Goal: Entertainment & Leisure: Consume media (video, audio)

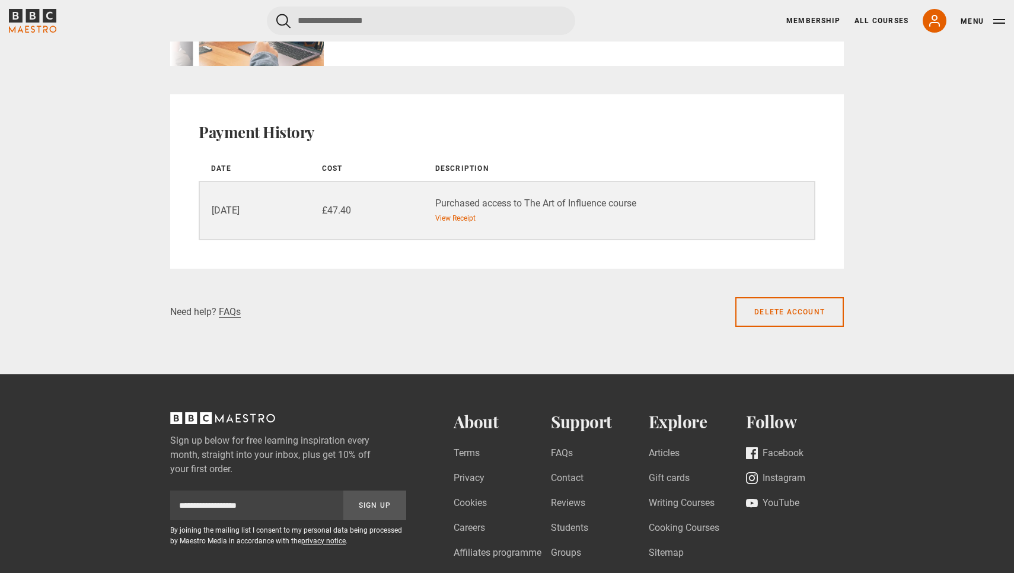
scroll to position [936, 0]
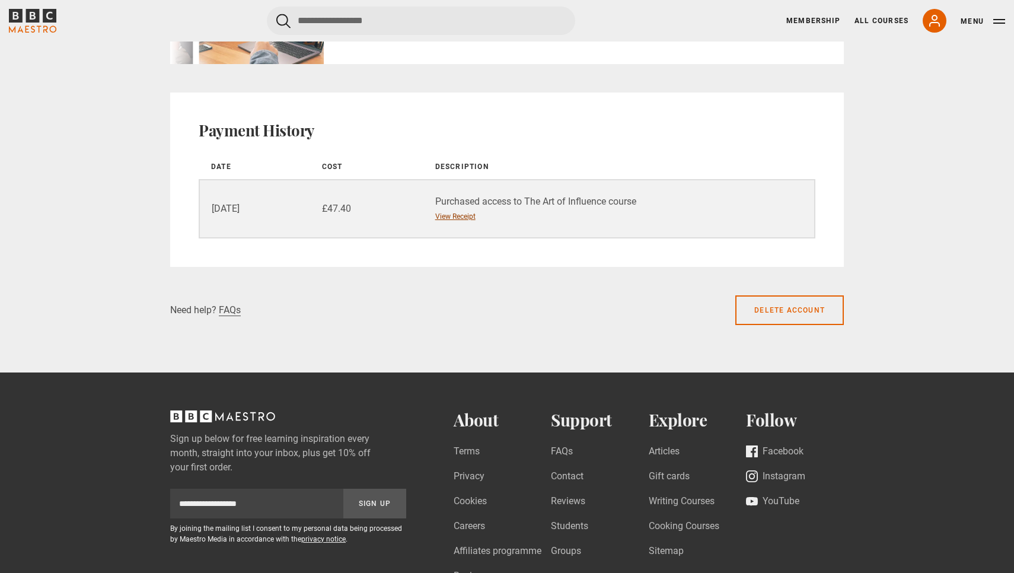
click at [460, 215] on link "View Receipt" at bounding box center [455, 216] width 40 height 11
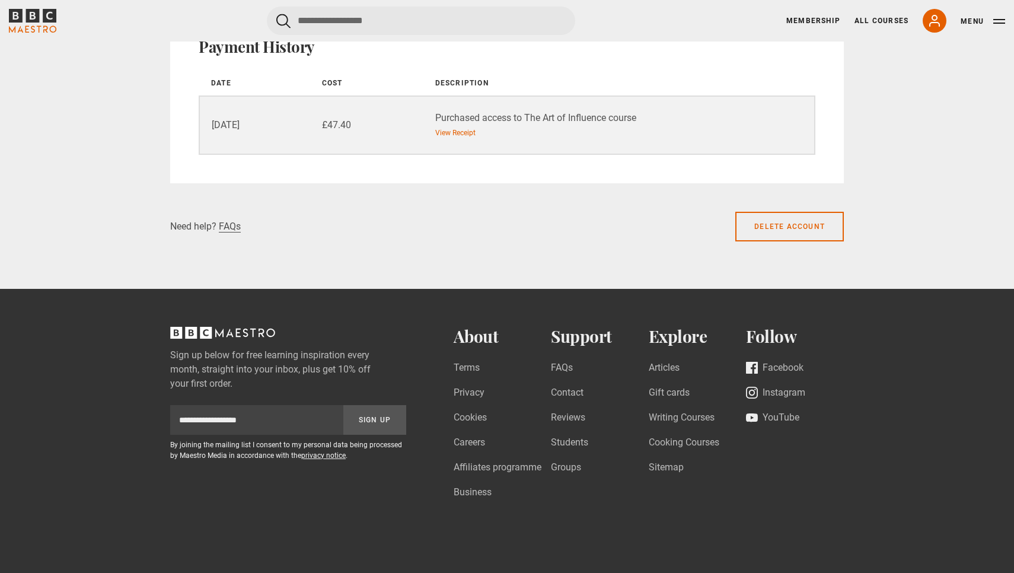
scroll to position [1023, 0]
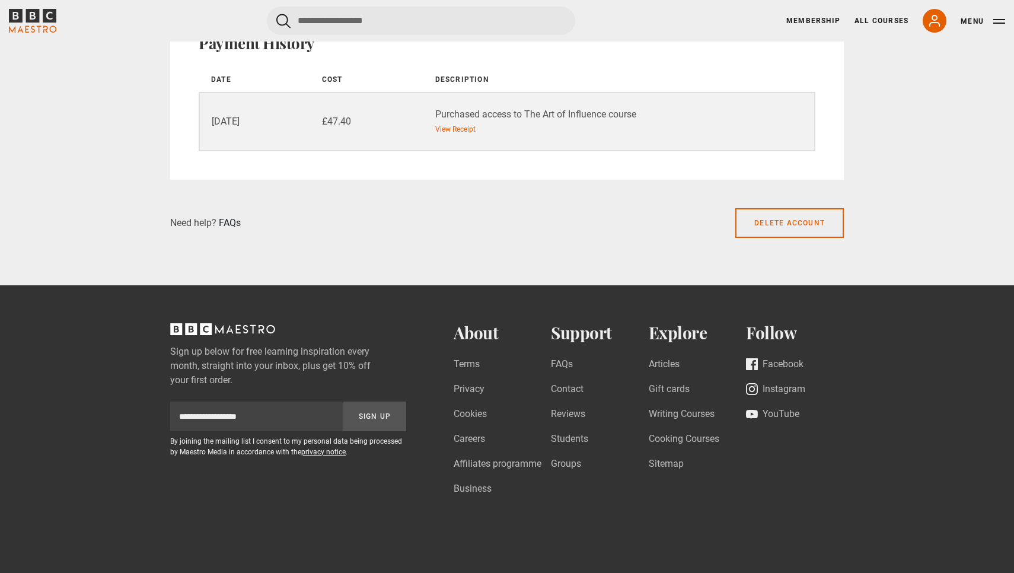
click at [228, 222] on link "FAQs" at bounding box center [230, 223] width 22 height 12
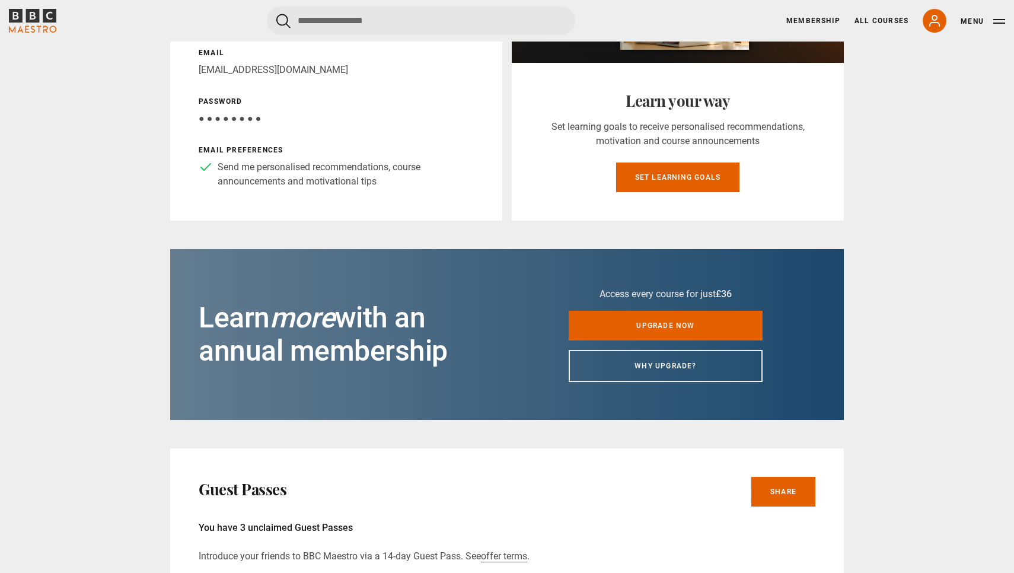
scroll to position [275, 0]
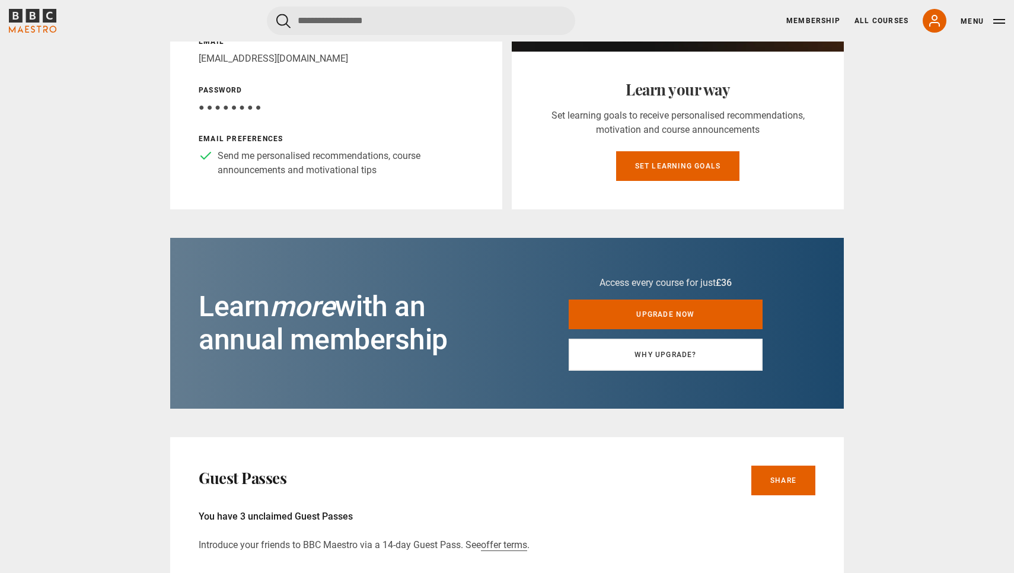
click at [618, 355] on link "Why upgrade?" at bounding box center [666, 355] width 194 height 32
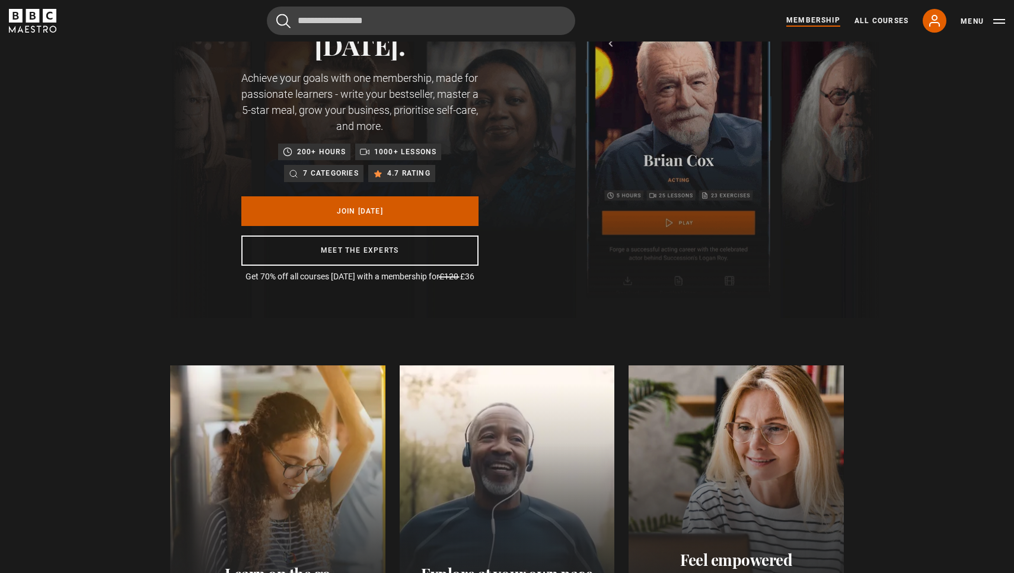
scroll to position [0, 155]
click at [403, 210] on link "Join [DATE]" at bounding box center [359, 211] width 237 height 30
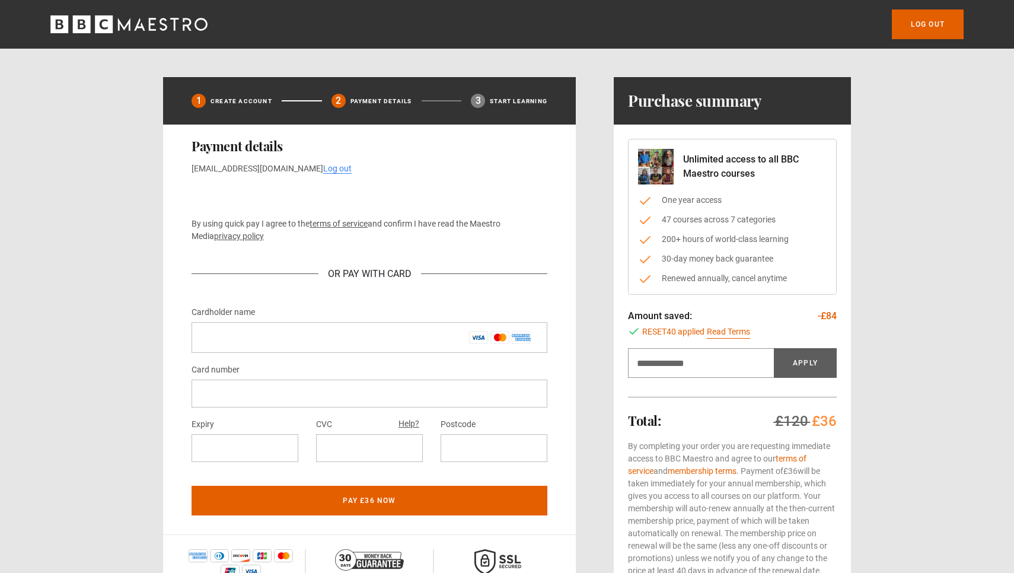
click at [136, 23] on icon "BBC Maestro" at bounding box center [128, 24] width 157 height 18
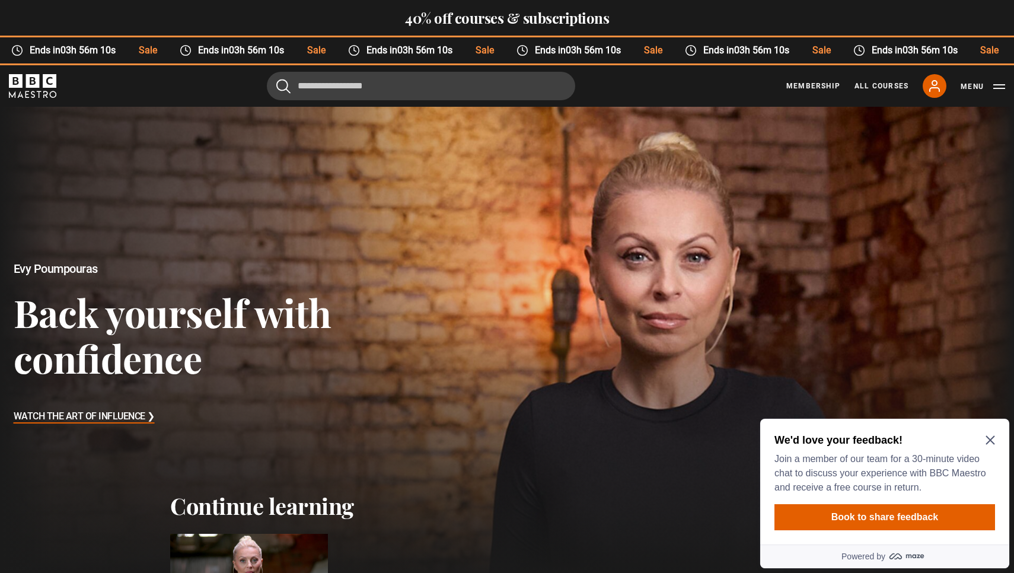
click at [988, 439] on icon "Close Maze Prompt" at bounding box center [990, 439] width 9 height 9
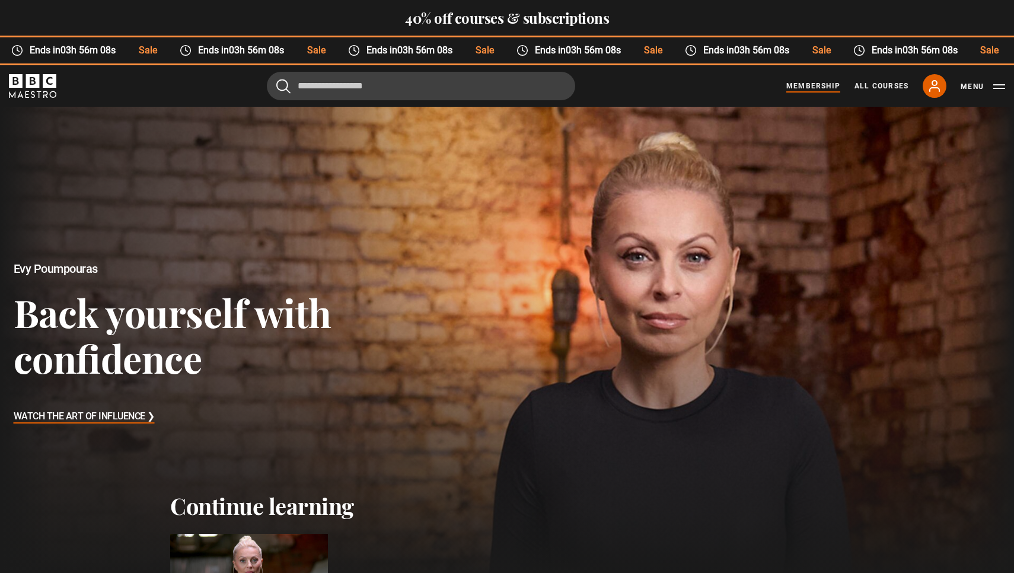
click at [795, 91] on link "Membership" at bounding box center [813, 86] width 54 height 11
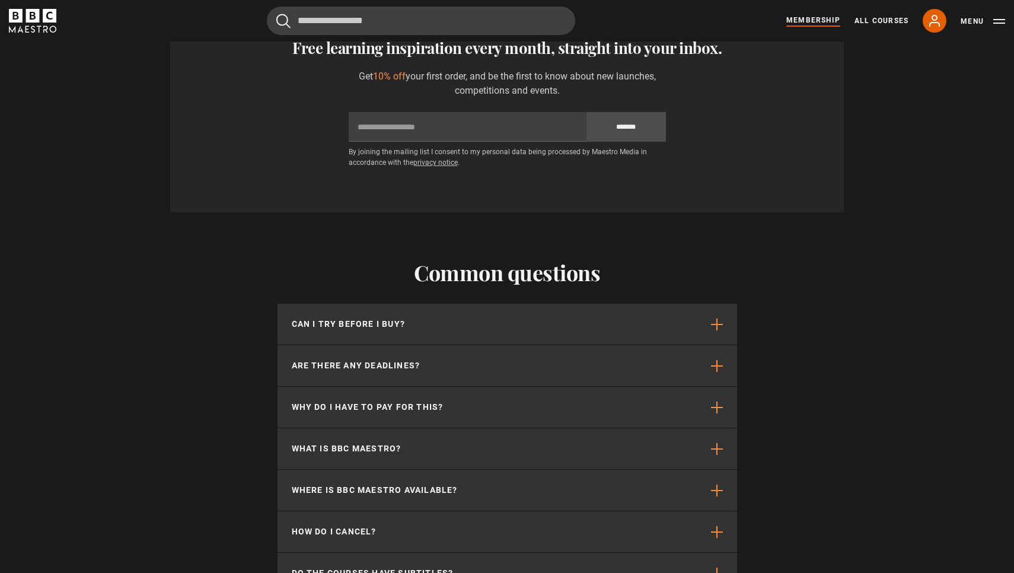
scroll to position [2967, 0]
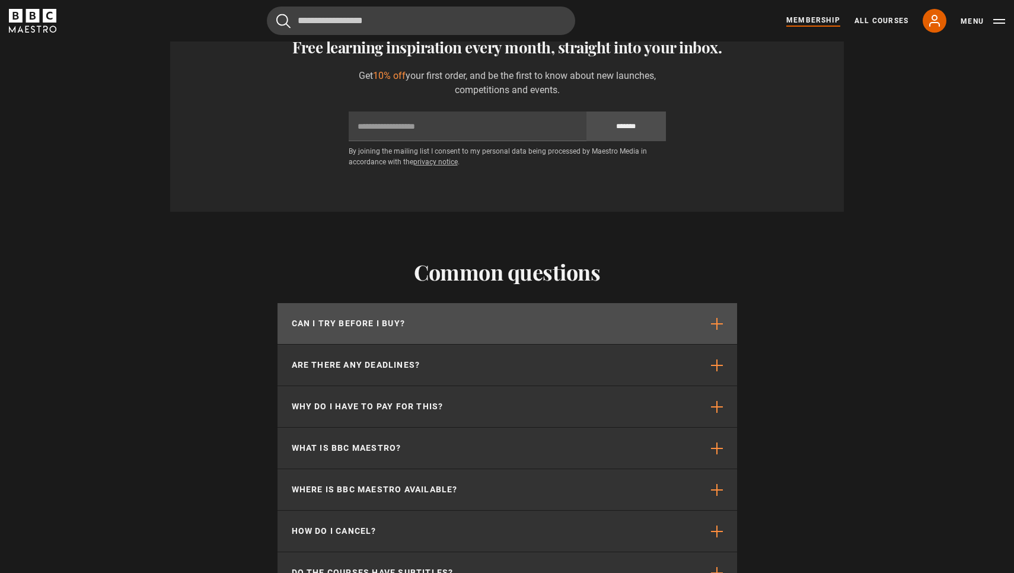
click at [723, 303] on button "Can I try before I buy?" at bounding box center [508, 323] width 460 height 41
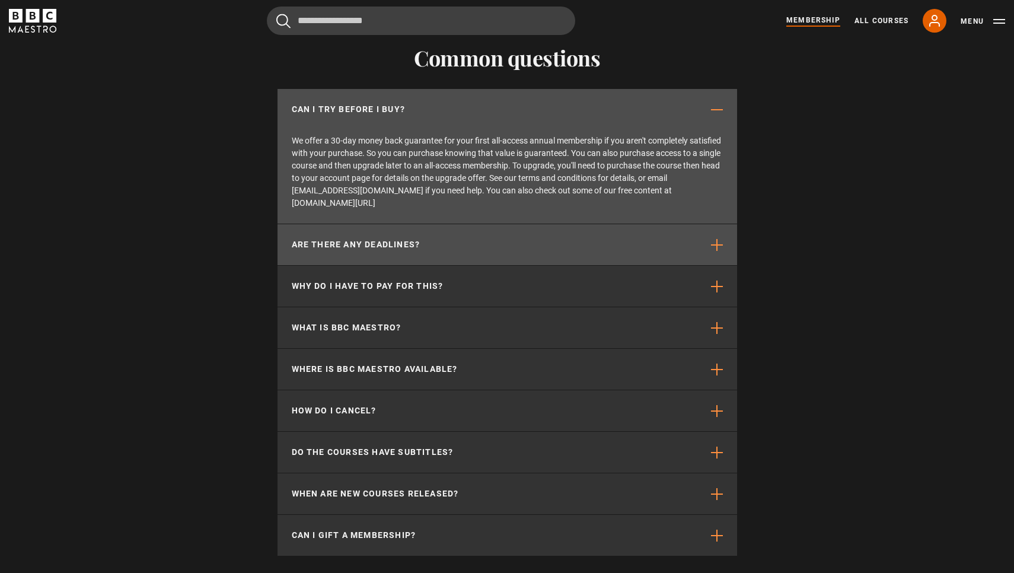
scroll to position [3184, 0]
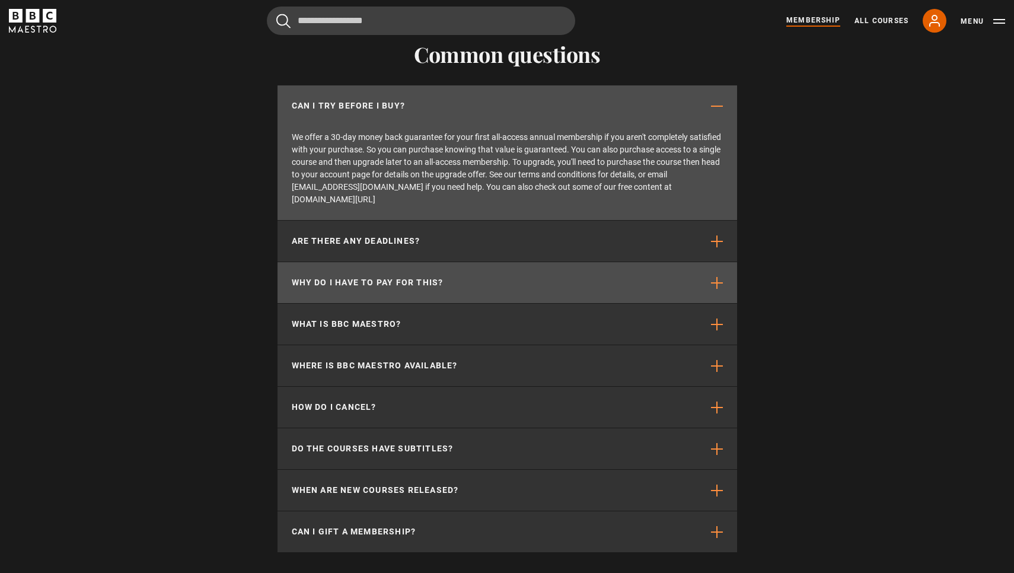
click at [719, 277] on span "button" at bounding box center [717, 283] width 12 height 12
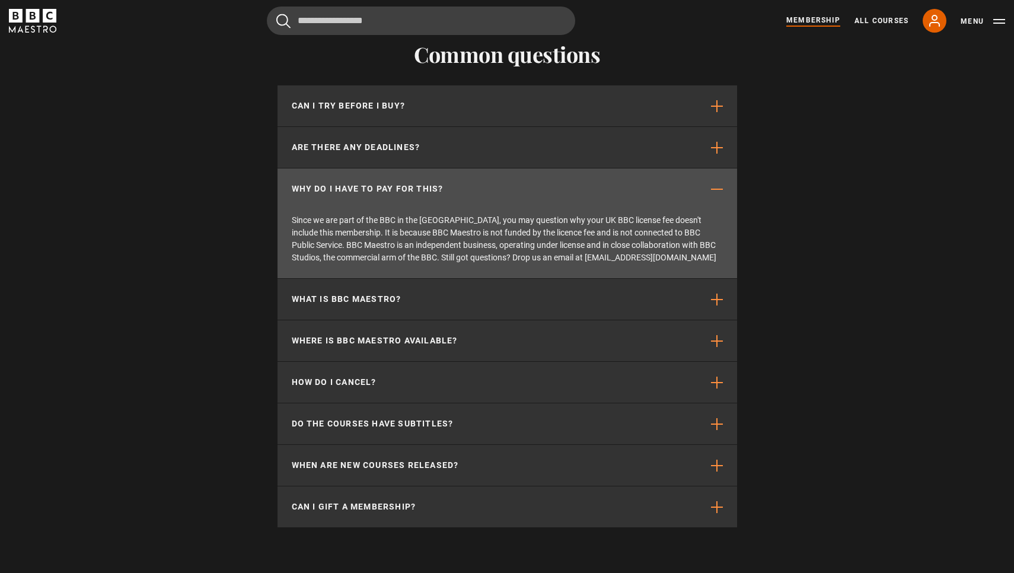
scroll to position [0, 1088]
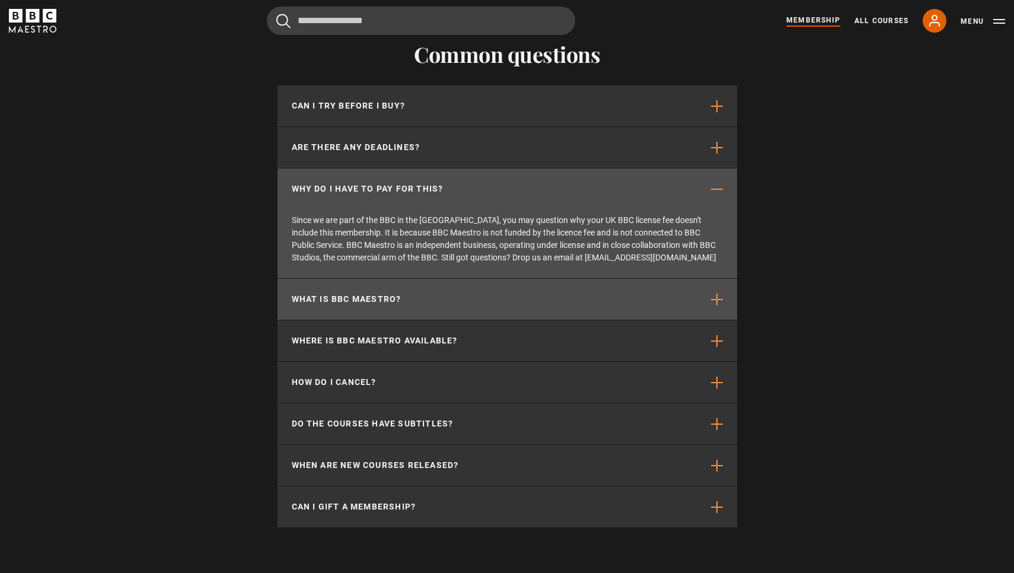
click at [720, 294] on span "button" at bounding box center [717, 300] width 12 height 12
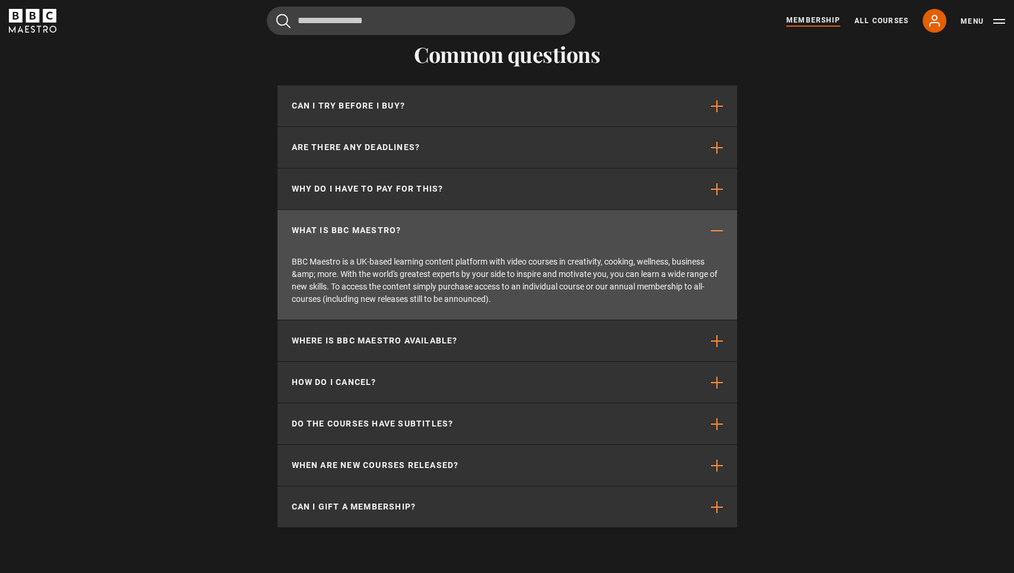
click at [718, 225] on span "button" at bounding box center [717, 231] width 12 height 12
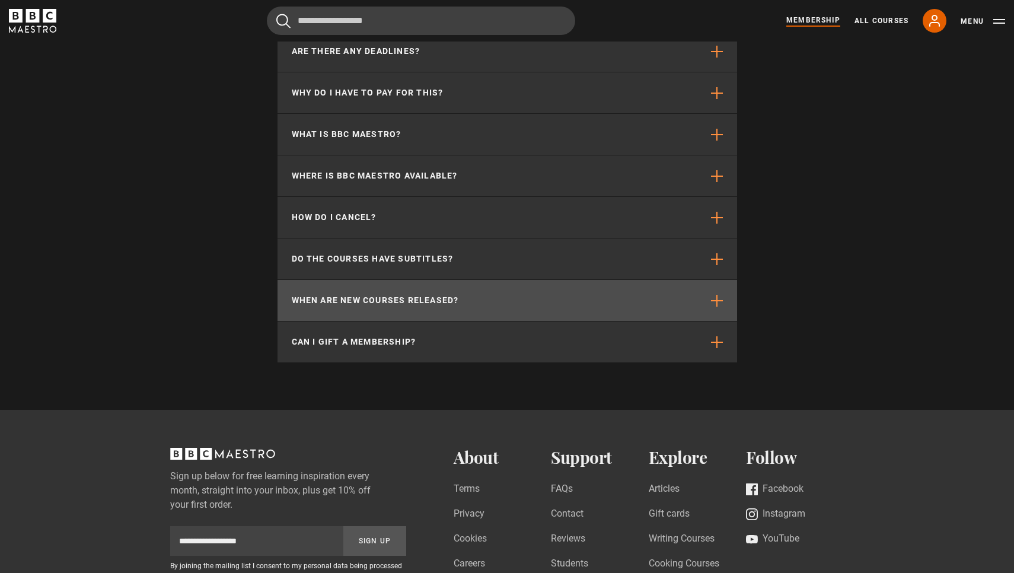
scroll to position [0, 1243]
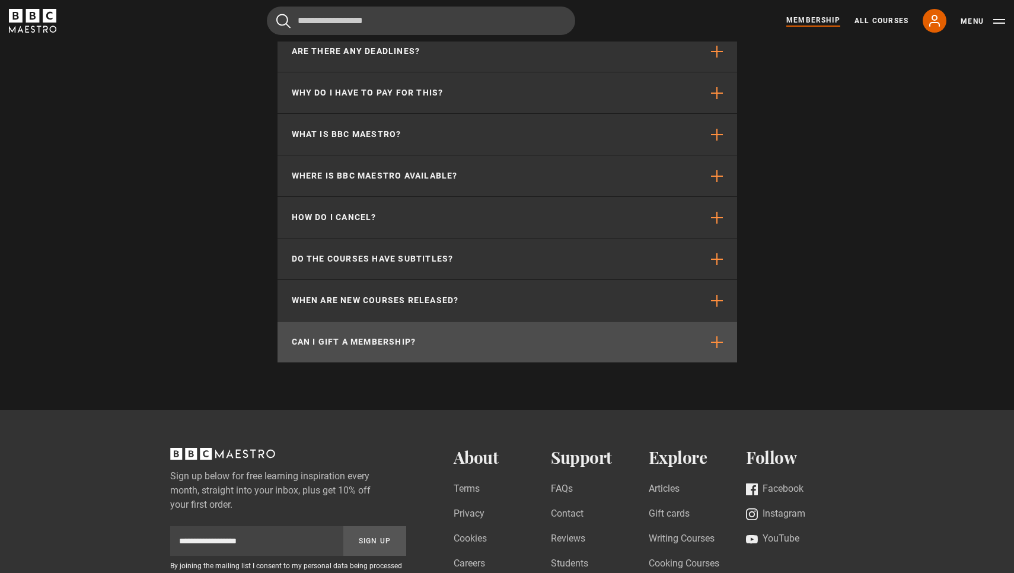
click at [667, 321] on button "Can I gift a membership?" at bounding box center [508, 341] width 460 height 41
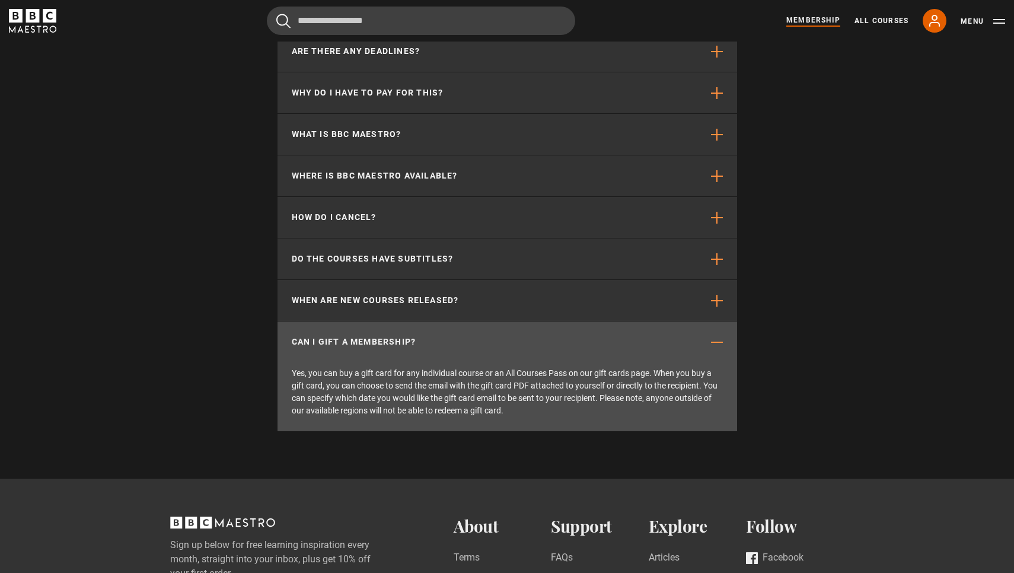
click at [667, 321] on button "Can I gift a membership?" at bounding box center [508, 341] width 460 height 41
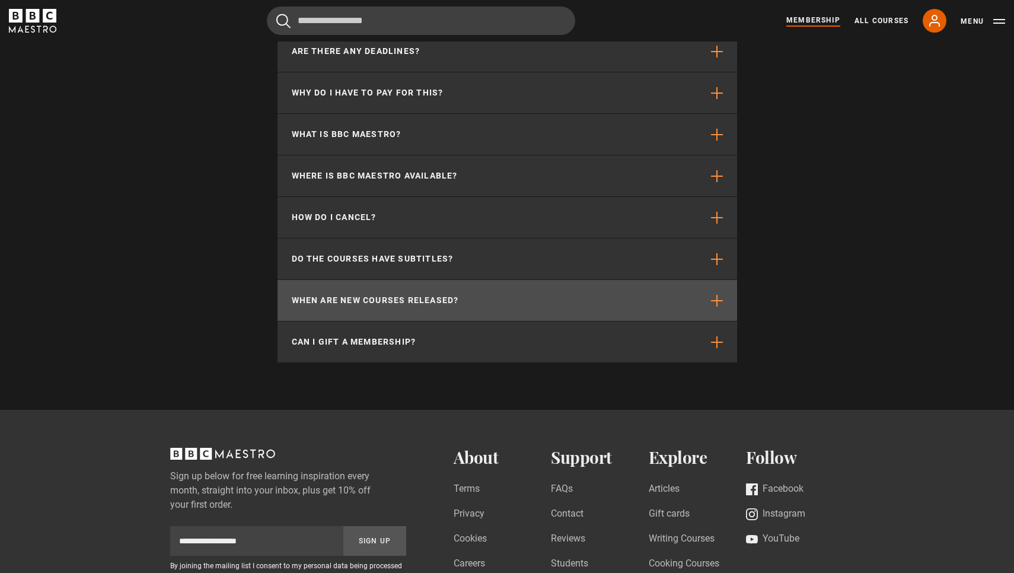
click at [694, 280] on button "When are new courses released?" at bounding box center [508, 300] width 460 height 41
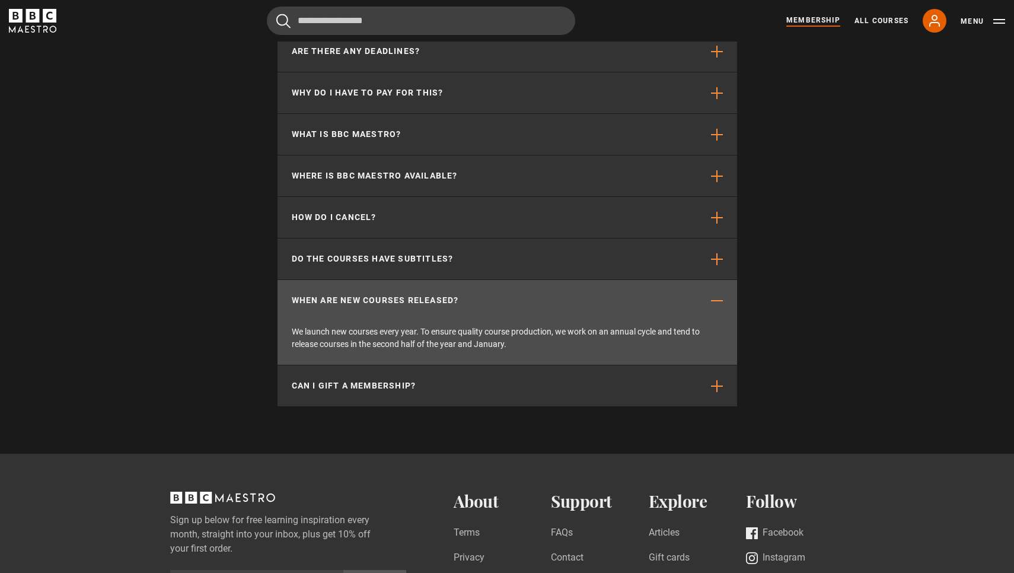
click at [694, 280] on button "When are new courses released?" at bounding box center [508, 300] width 460 height 41
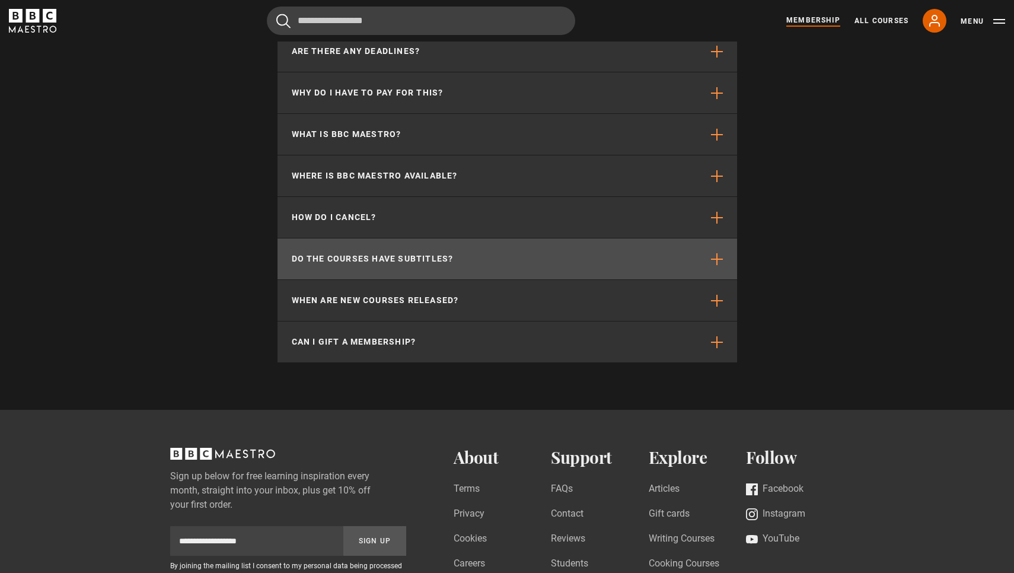
scroll to position [0, 1398]
click at [687, 238] on button "Do the courses have subtitles?" at bounding box center [508, 258] width 460 height 41
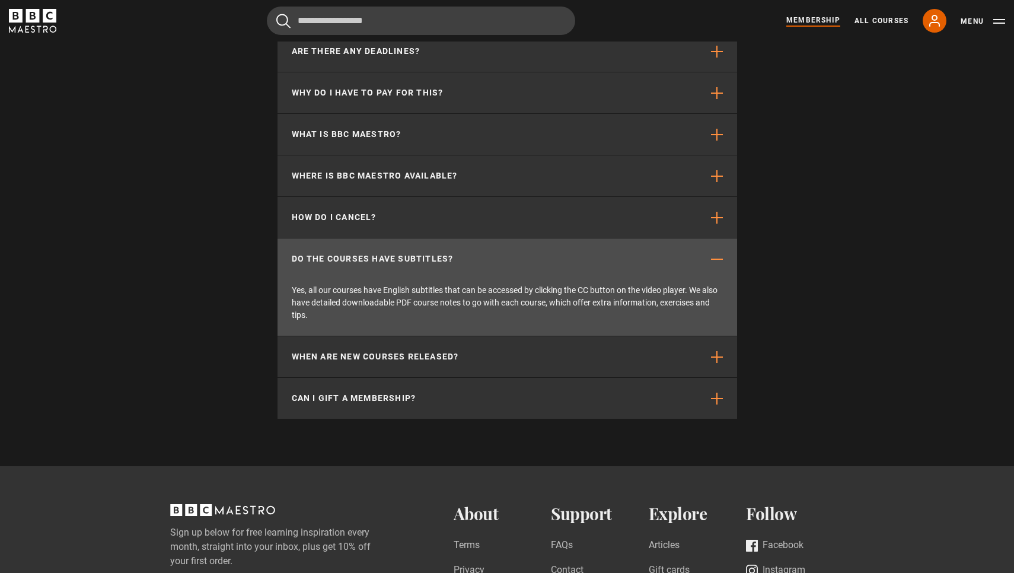
click at [687, 238] on button "Do the courses have subtitles?" at bounding box center [508, 258] width 460 height 41
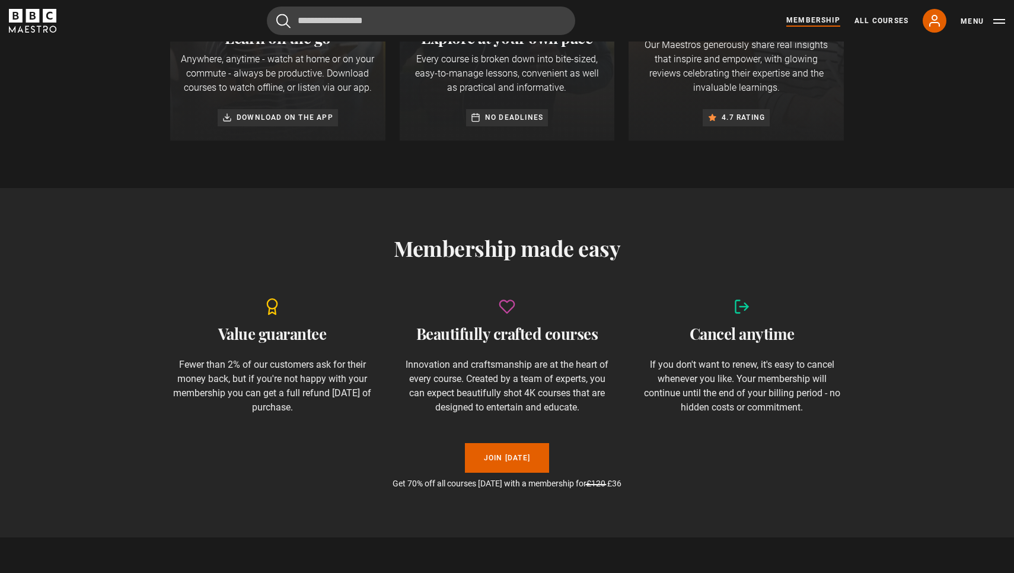
scroll to position [0, 1709]
click at [938, 18] on icon at bounding box center [934, 20] width 9 height 11
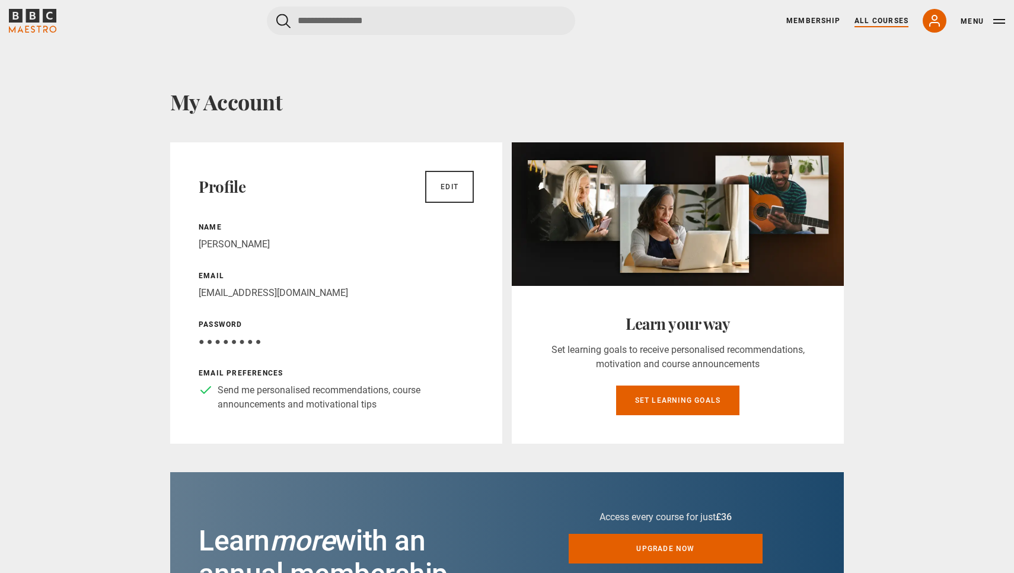
click at [860, 18] on link "All Courses" at bounding box center [881, 20] width 54 height 11
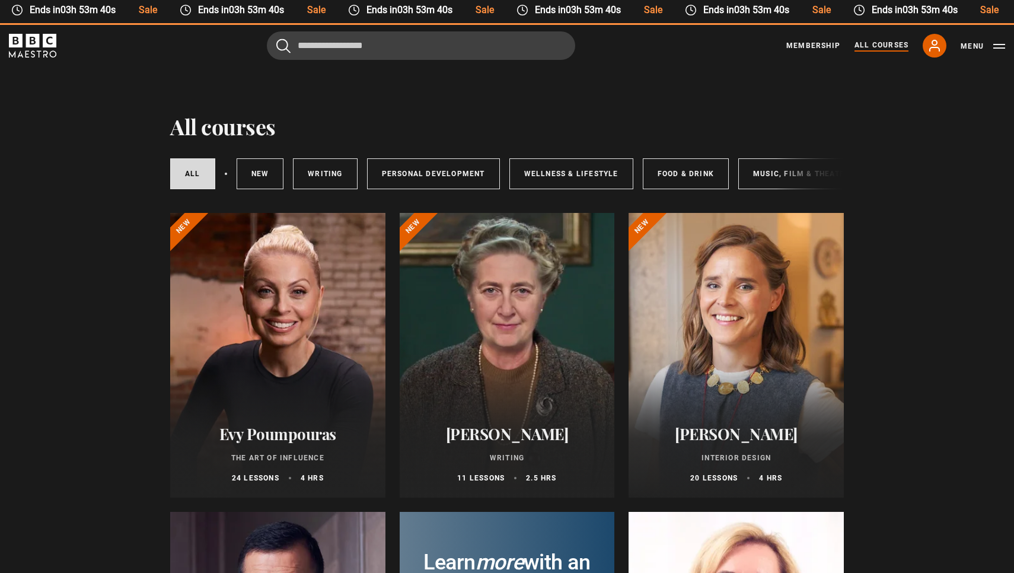
scroll to position [41, 0]
click at [400, 168] on link "Personal Development" at bounding box center [433, 173] width 133 height 31
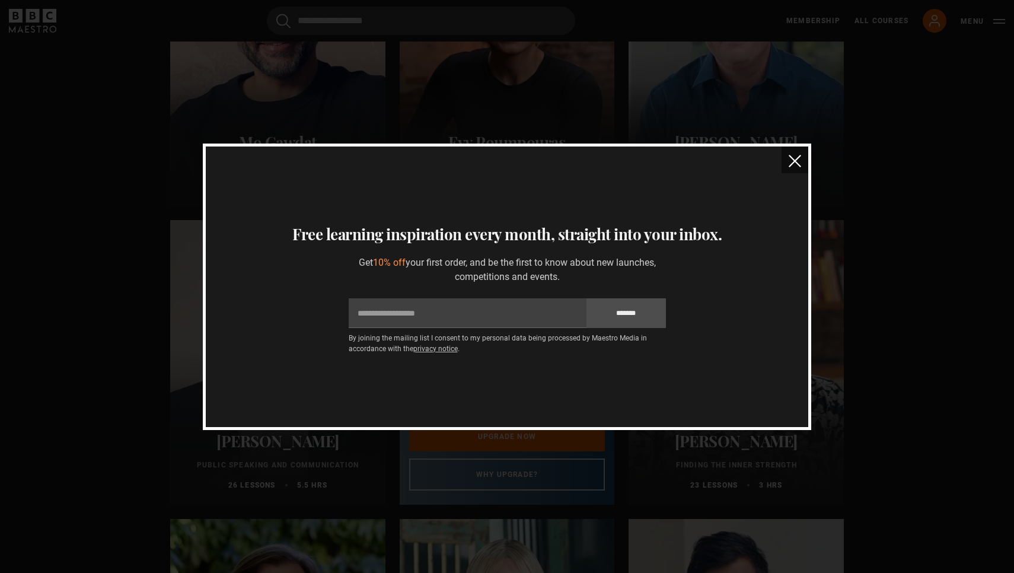
scroll to position [331, 0]
click at [793, 158] on img "close" at bounding box center [795, 161] width 12 height 12
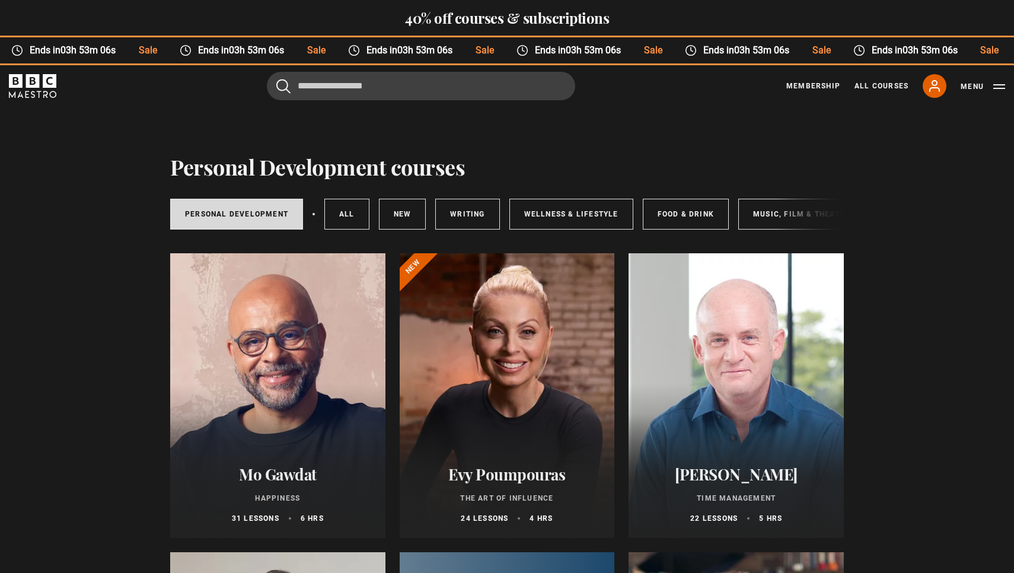
scroll to position [0, 0]
click at [872, 86] on link "All Courses" at bounding box center [881, 86] width 54 height 11
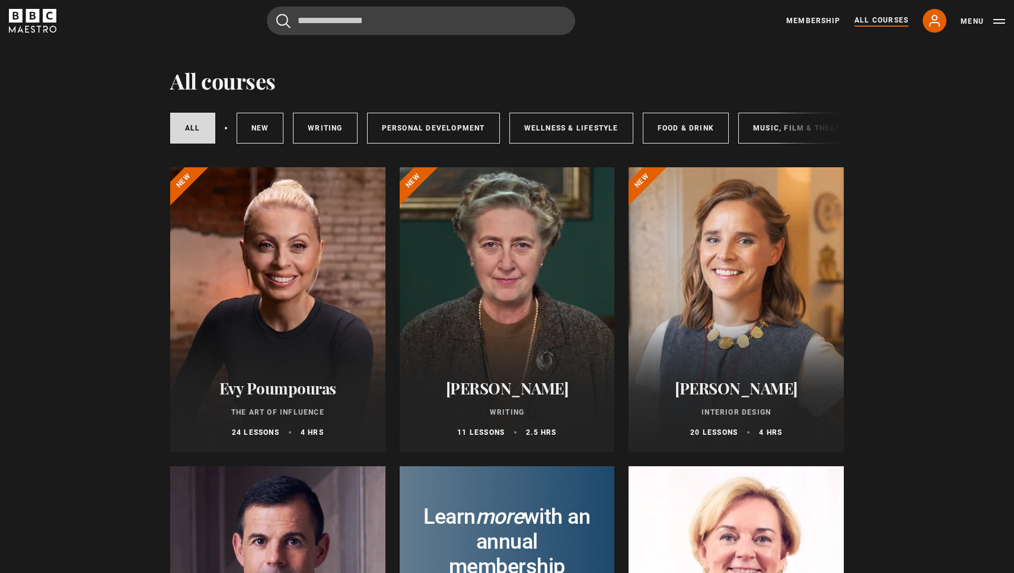
scroll to position [123, 0]
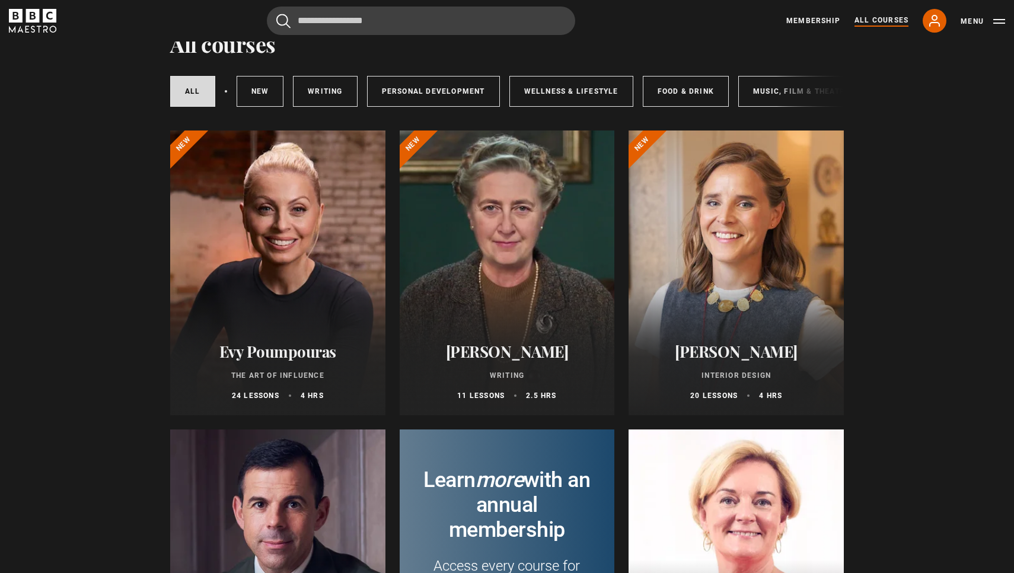
click at [253, 212] on div at bounding box center [277, 272] width 215 height 285
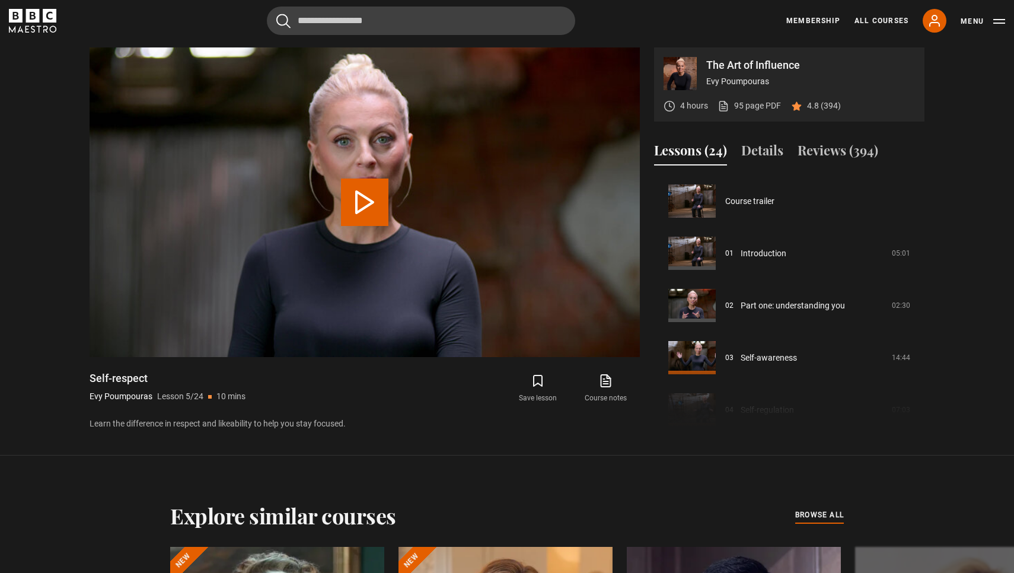
scroll to position [209, 0]
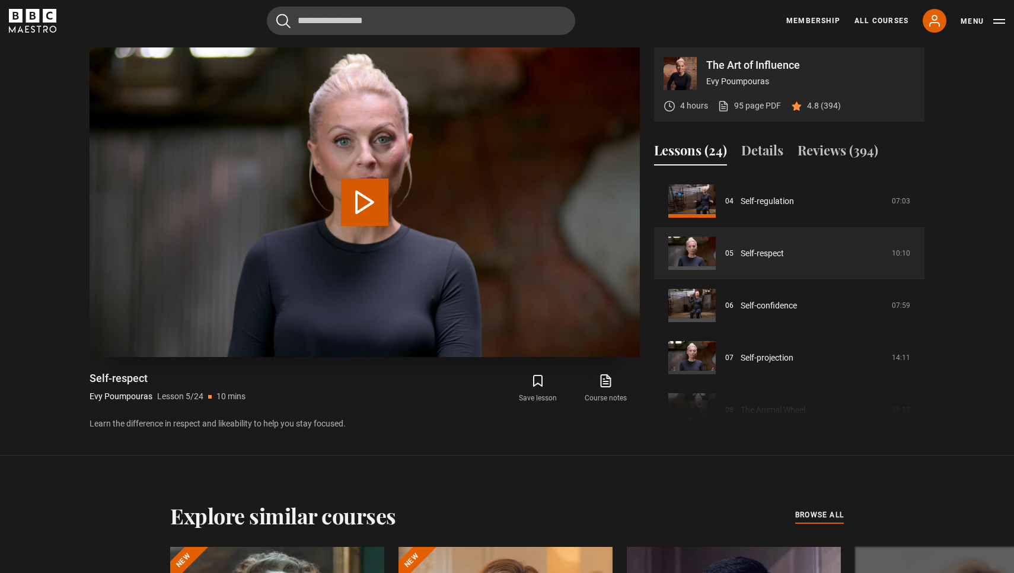
click at [366, 200] on button "Play Lesson Self-respect" at bounding box center [364, 201] width 47 height 47
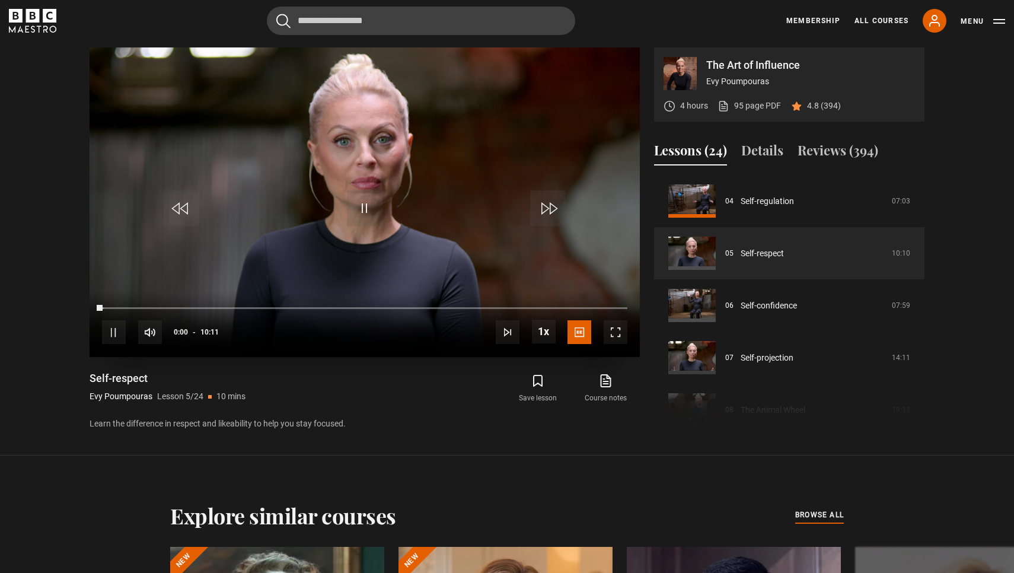
click at [618, 329] on span "Video Player" at bounding box center [616, 332] width 24 height 24
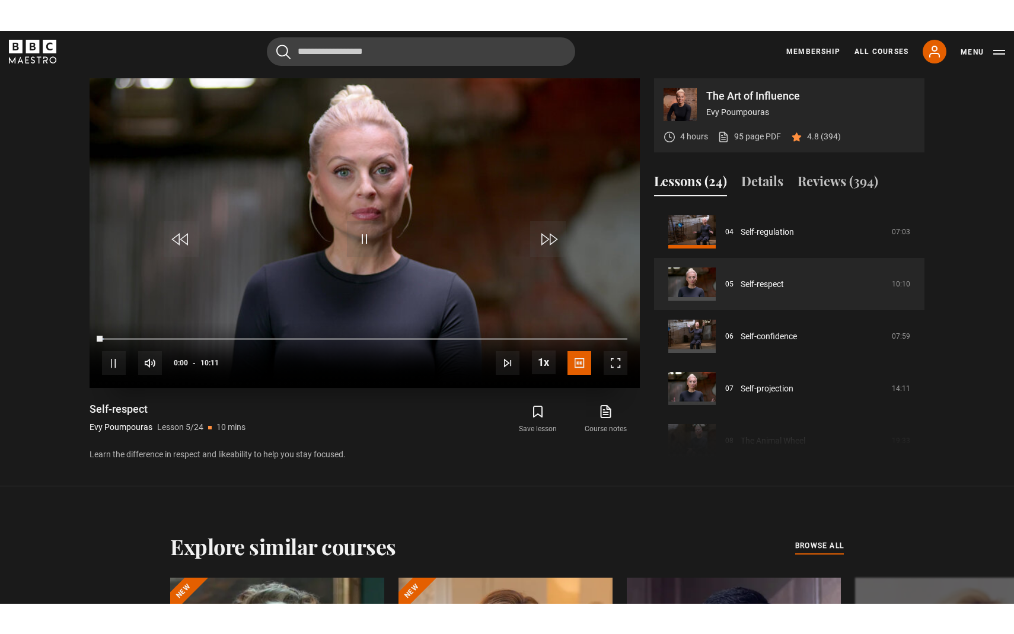
scroll to position [0, 0]
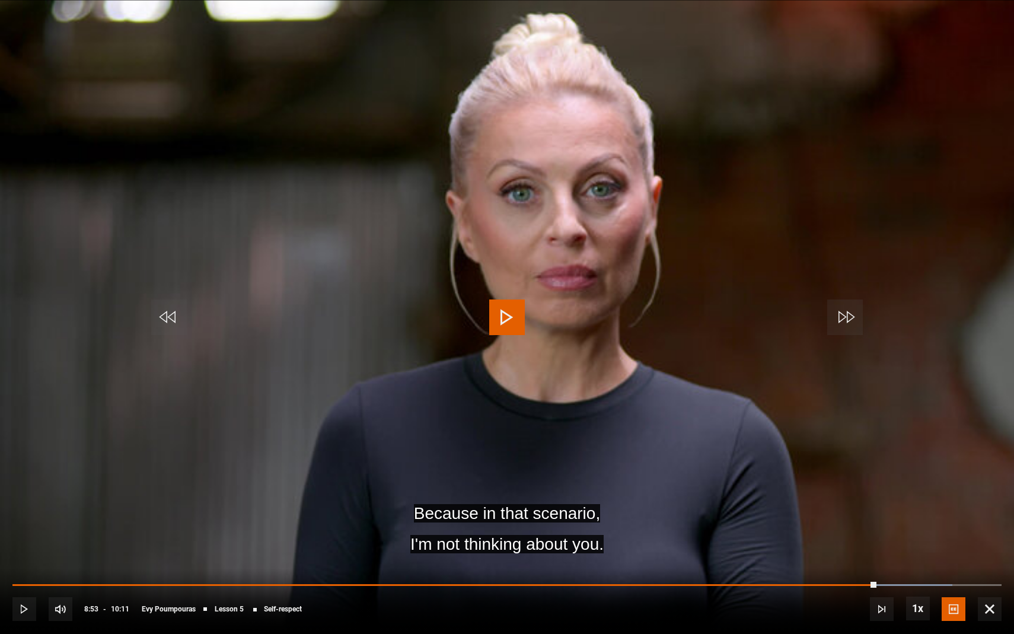
click at [508, 323] on span "Video Player" at bounding box center [507, 317] width 36 height 36
click at [509, 317] on span "Video Player" at bounding box center [507, 317] width 36 height 36
click at [508, 311] on span "Video Player" at bounding box center [507, 317] width 36 height 36
click at [508, 314] on span "Video Player" at bounding box center [507, 317] width 36 height 36
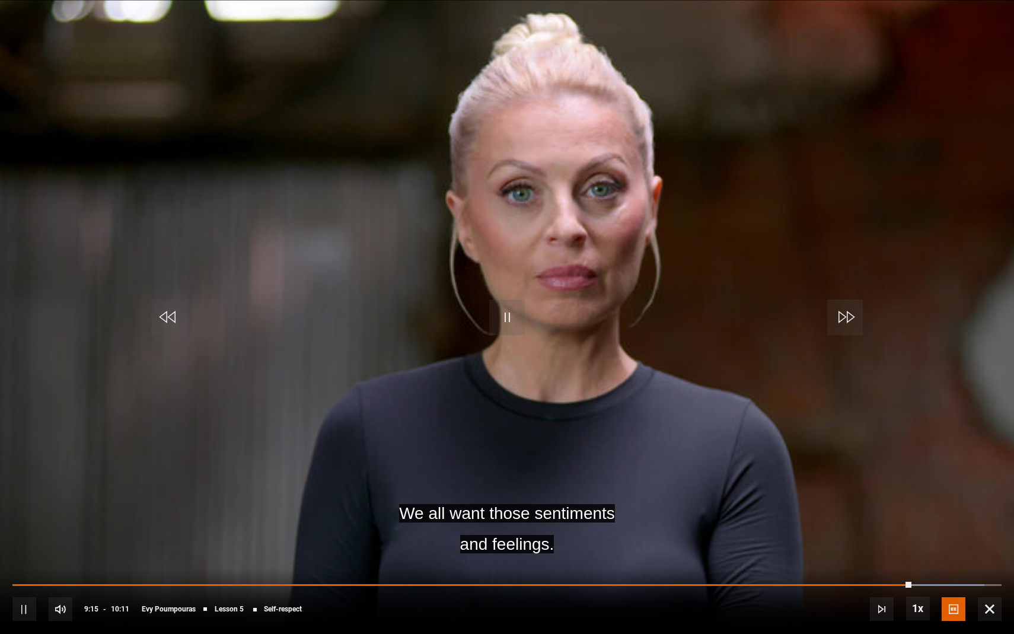
click at [510, 311] on span "Video Player" at bounding box center [507, 317] width 36 height 36
click at [504, 314] on span "Video Player" at bounding box center [507, 317] width 36 height 36
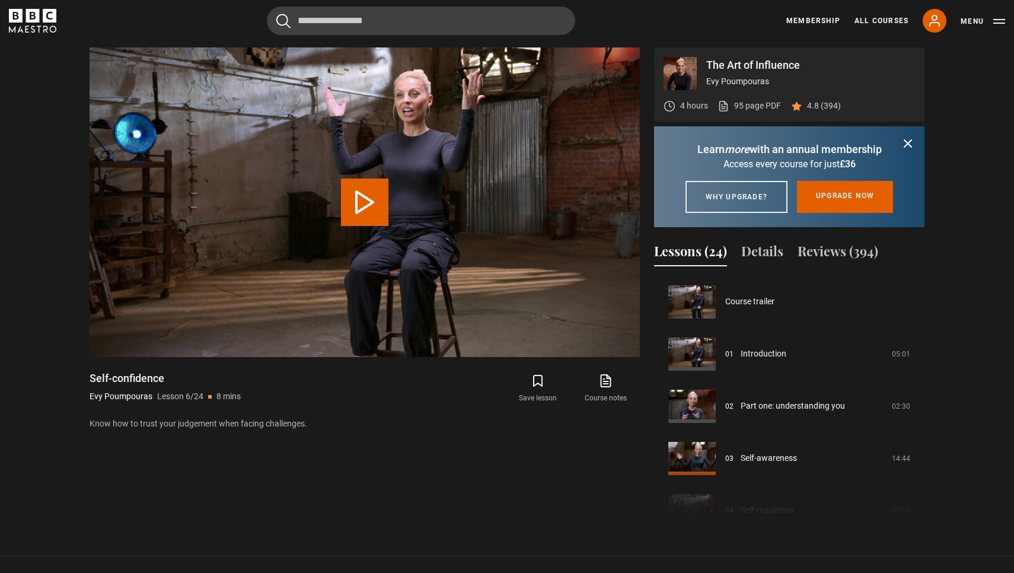
scroll to position [261, 0]
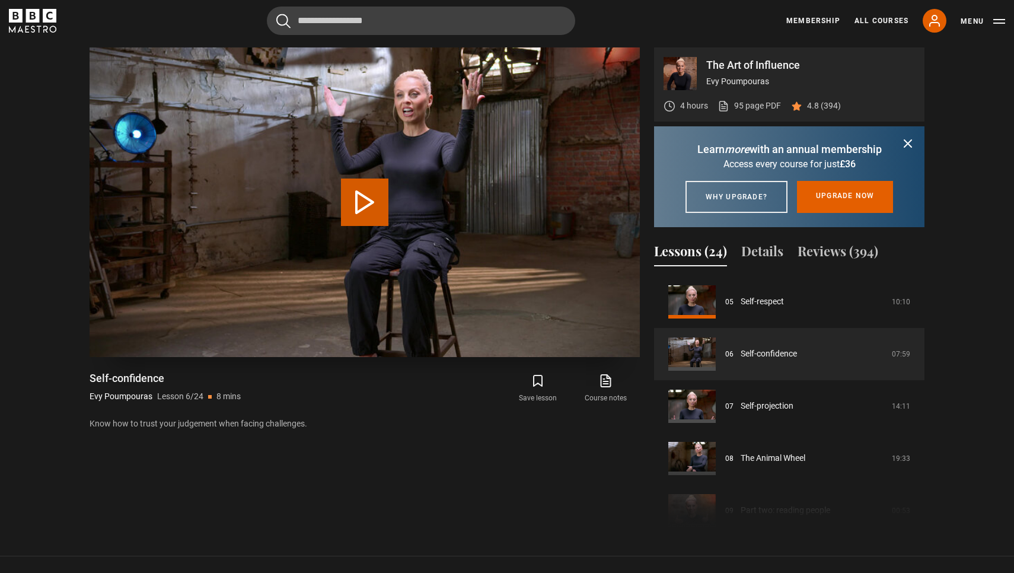
click at [362, 196] on button "Play Lesson Self-confidence" at bounding box center [364, 201] width 47 height 47
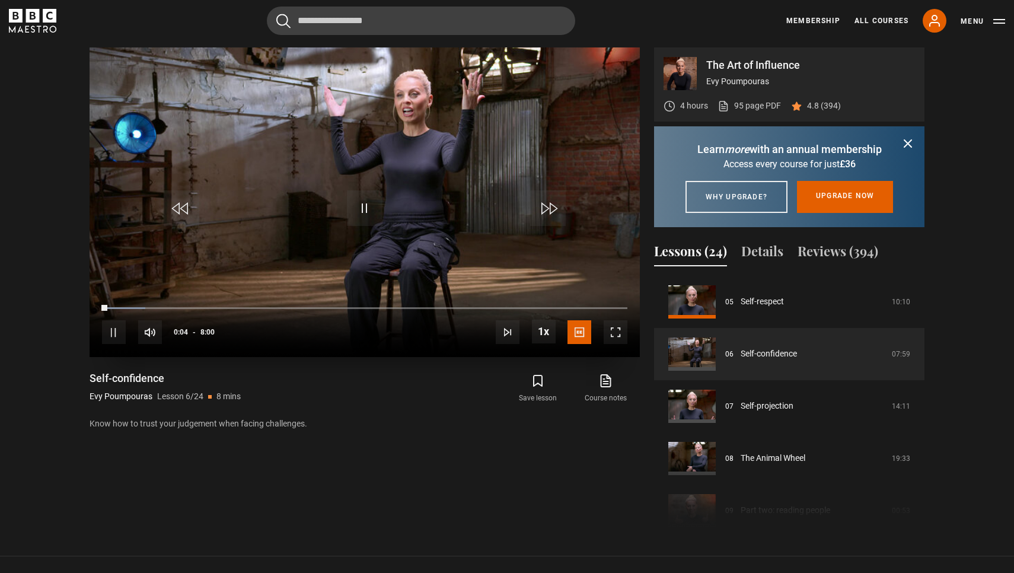
click at [616, 327] on span "Video Player" at bounding box center [616, 332] width 24 height 24
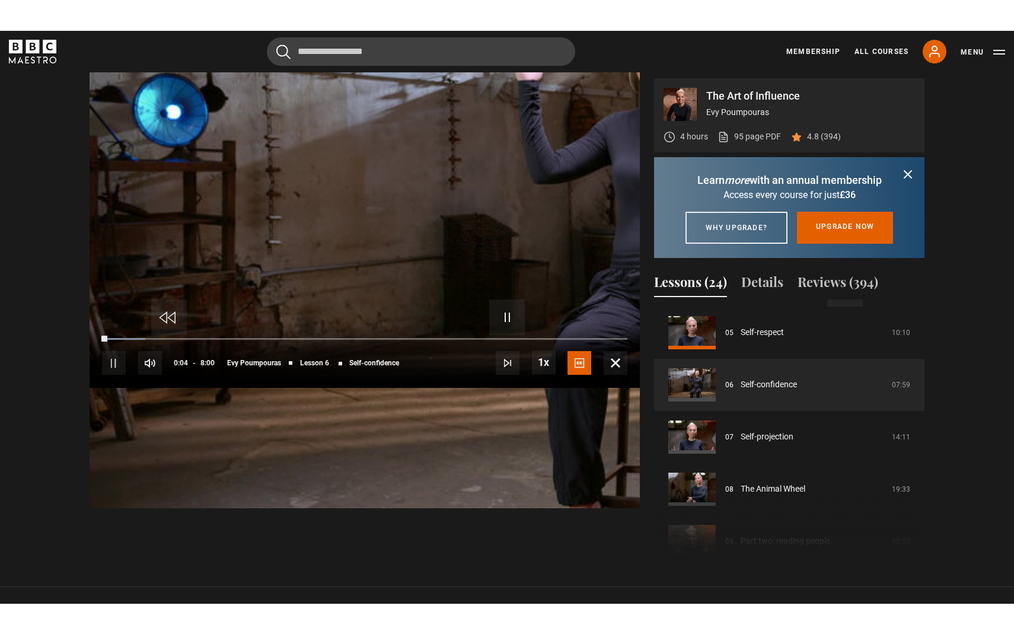
scroll to position [0, 0]
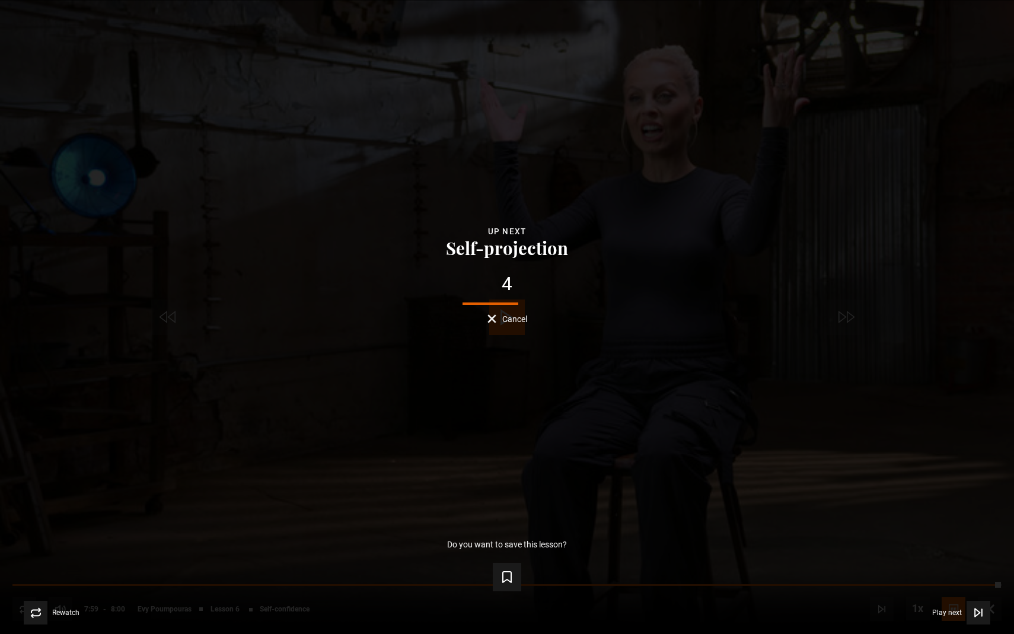
click at [516, 325] on div "Lesson Completed Up next Self-projection 4 Cancel Do you want to save this less…" at bounding box center [507, 317] width 1014 height 634
click at [519, 319] on span "Cancel" at bounding box center [514, 319] width 25 height 8
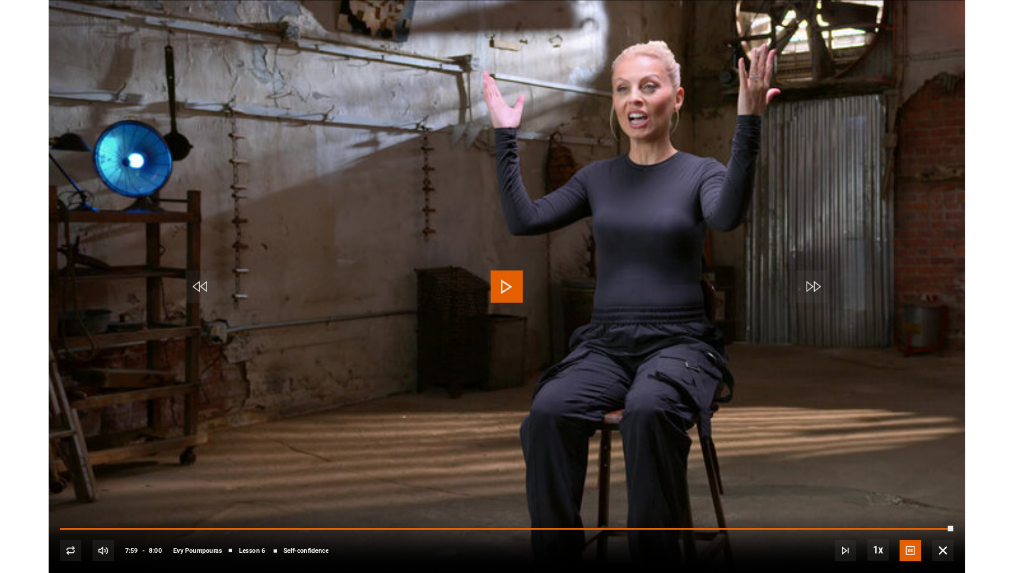
scroll to position [579, 0]
